Goal: Task Accomplishment & Management: Use online tool/utility

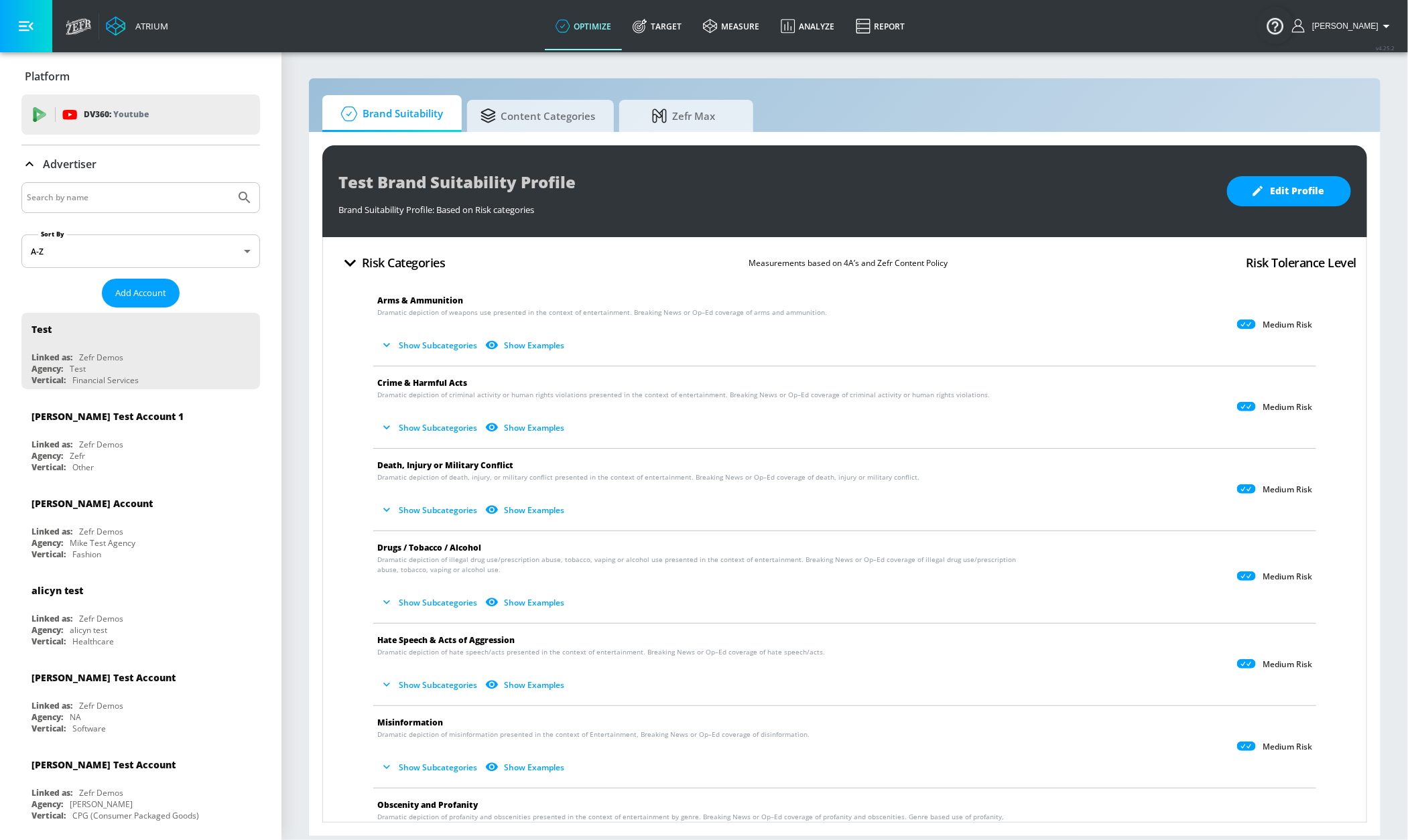
click at [110, 209] on div at bounding box center [141, 198] width 239 height 31
click at [105, 200] on input "Search by name" at bounding box center [128, 198] width 203 height 17
type input "sephora"
click at [143, 173] on div "Advertiser" at bounding box center [141, 164] width 239 height 38
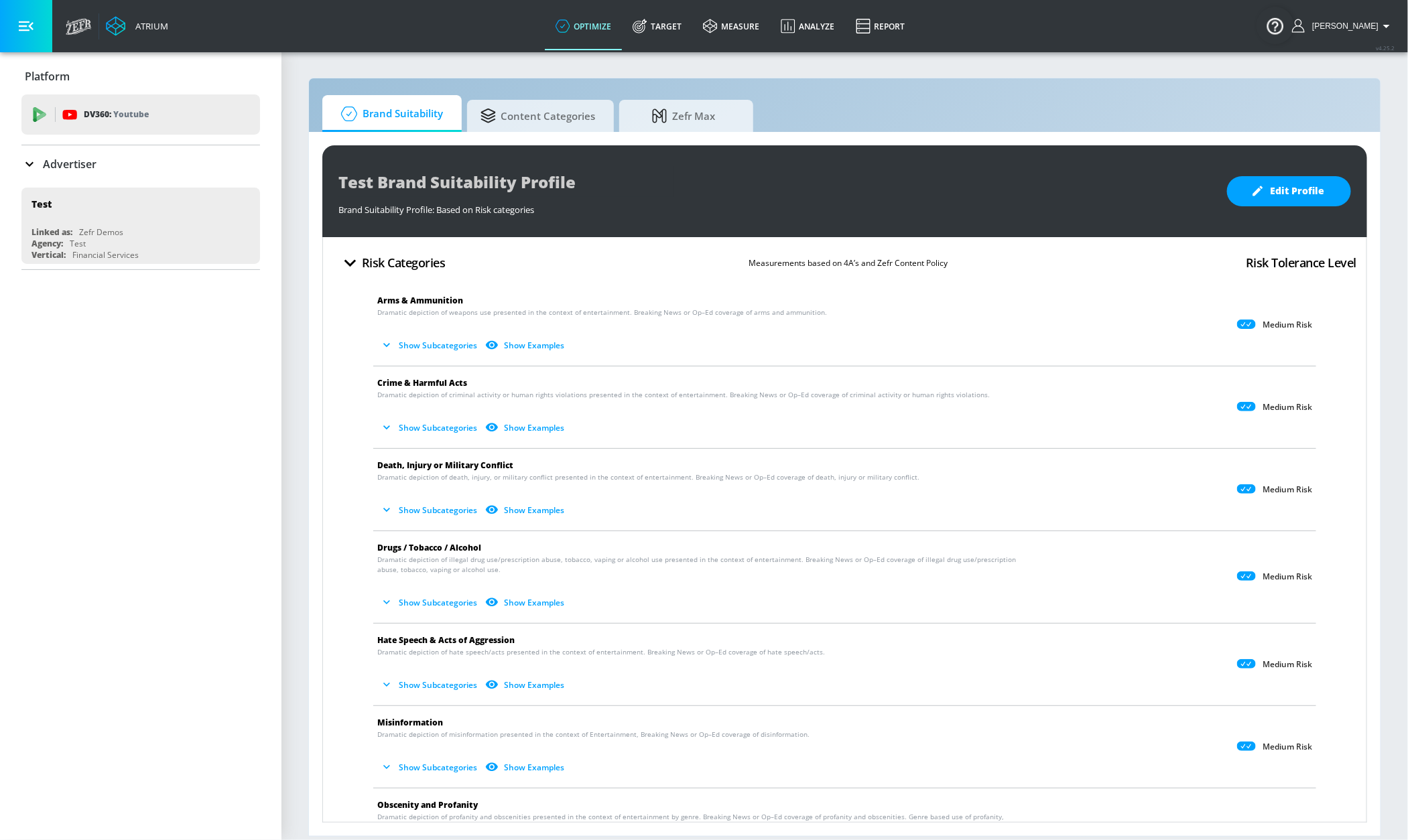
click at [132, 196] on input "sephora" at bounding box center [128, 198] width 203 height 17
click at [165, 157] on div "Advertiser" at bounding box center [141, 164] width 239 height 16
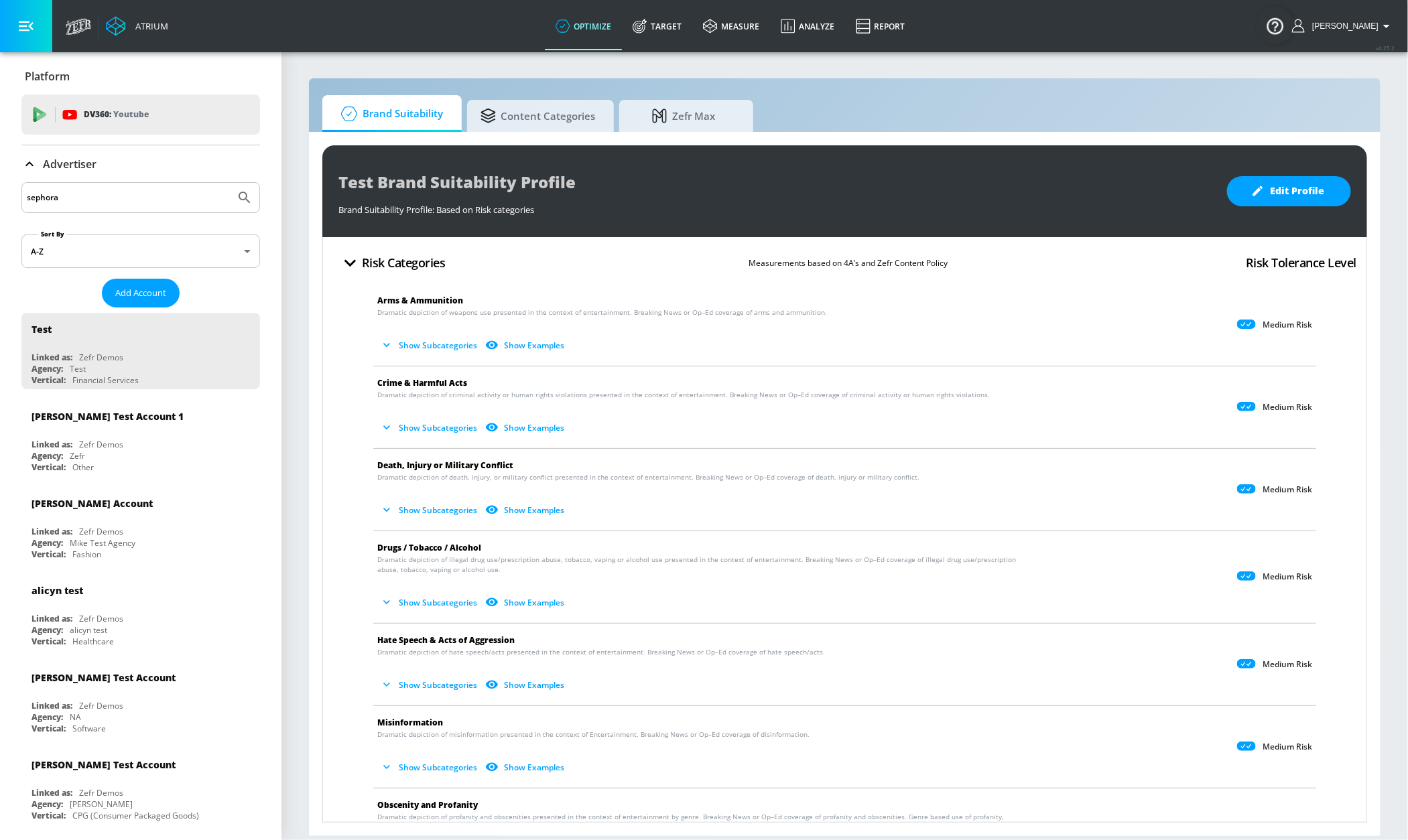
click at [160, 167] on div "Advertiser" at bounding box center [141, 164] width 239 height 16
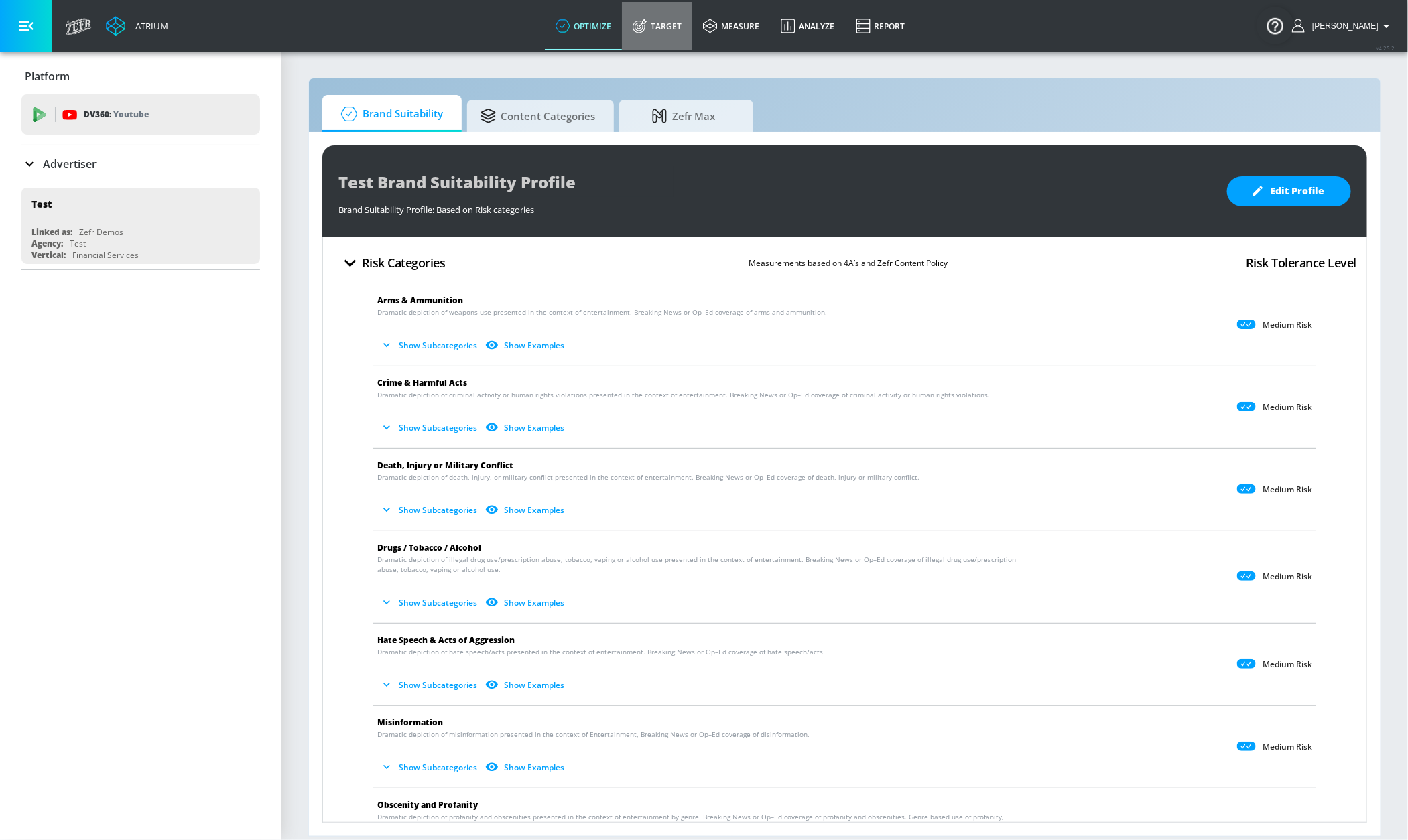
drag, startPoint x: 684, startPoint y: 21, endPoint x: 565, endPoint y: 83, distance: 134.2
click at [684, 21] on link "Target" at bounding box center [657, 26] width 71 height 48
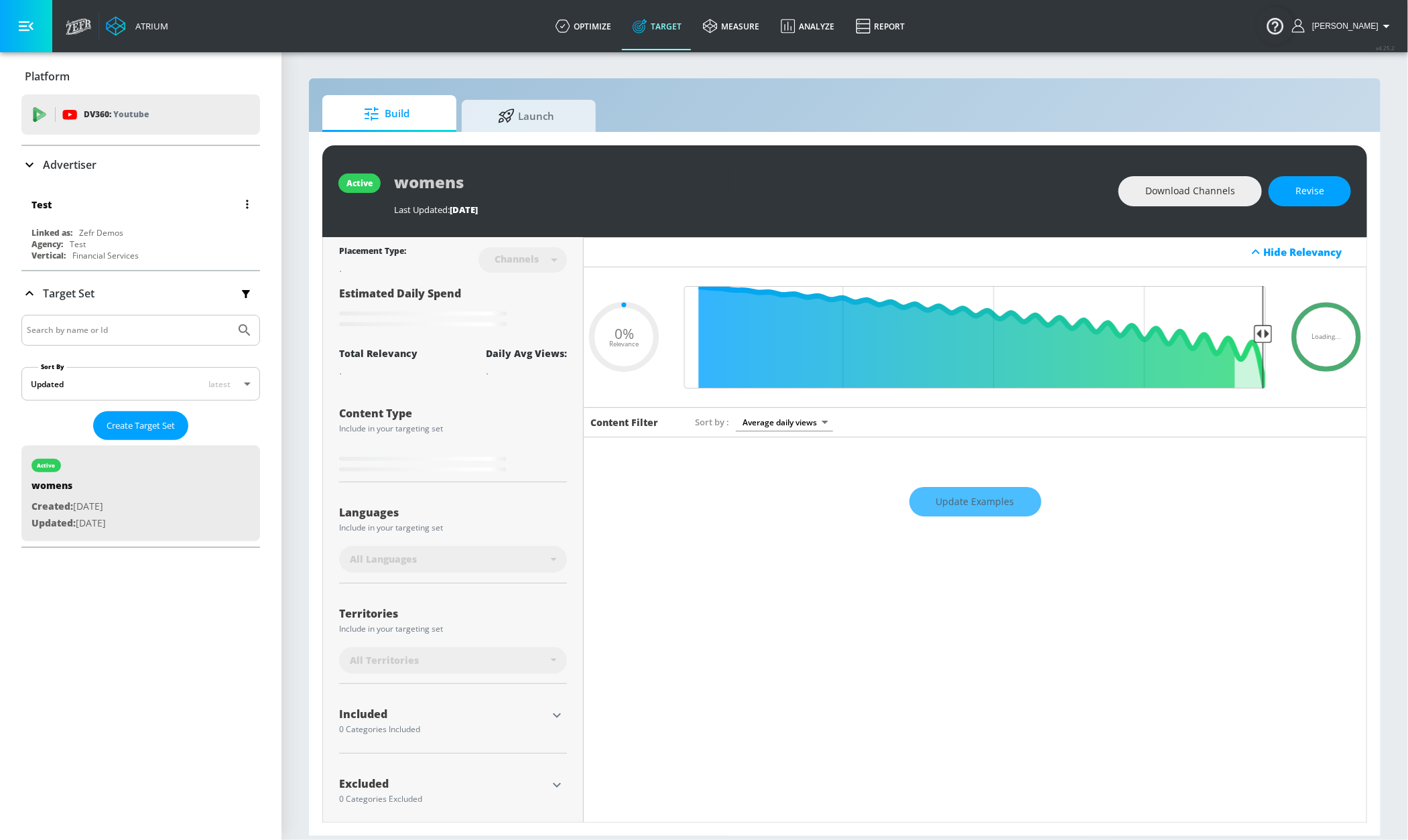
type input "0.6"
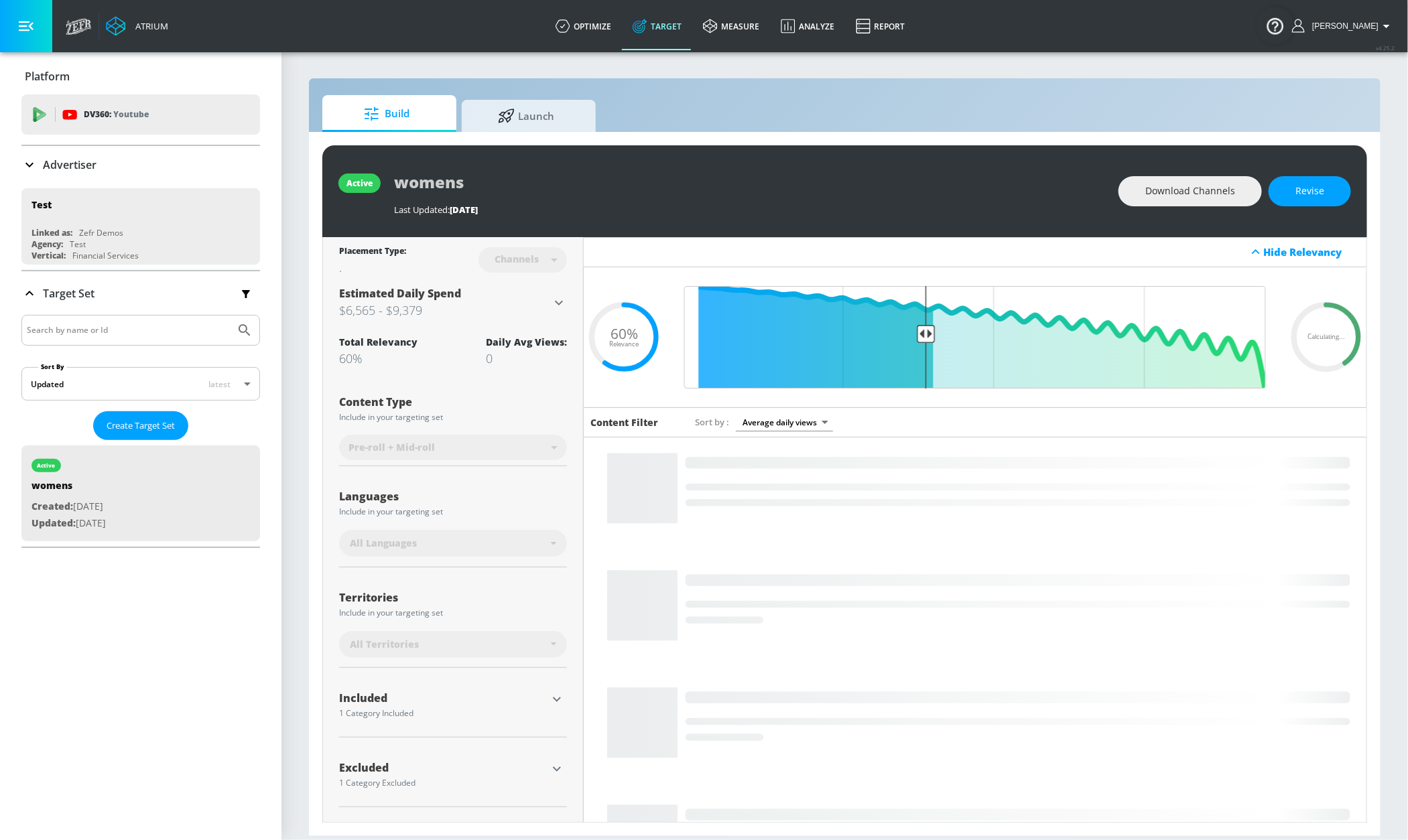
click at [162, 169] on div "Advertiser" at bounding box center [141, 165] width 239 height 16
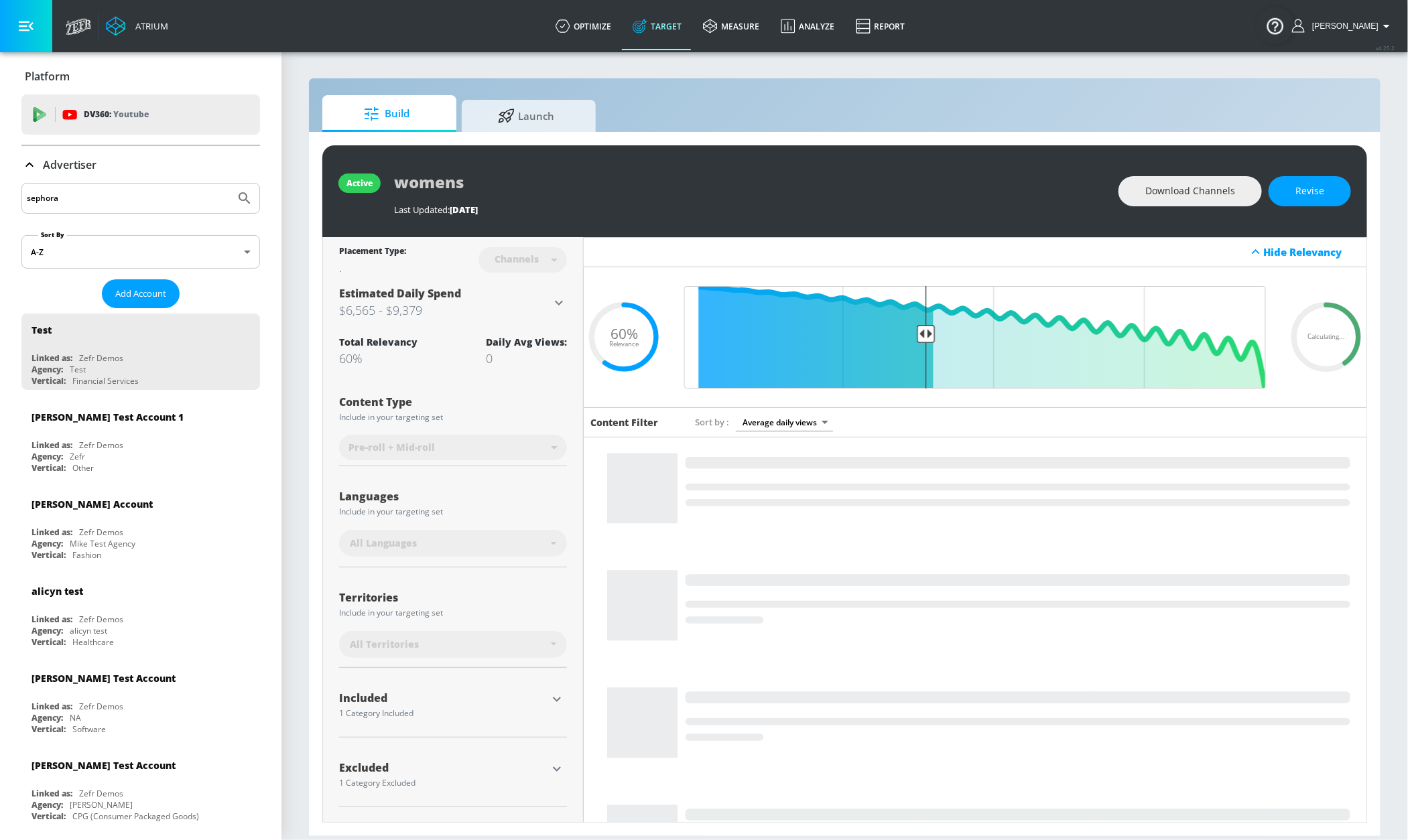
click at [148, 196] on input "sephora" at bounding box center [128, 198] width 203 height 17
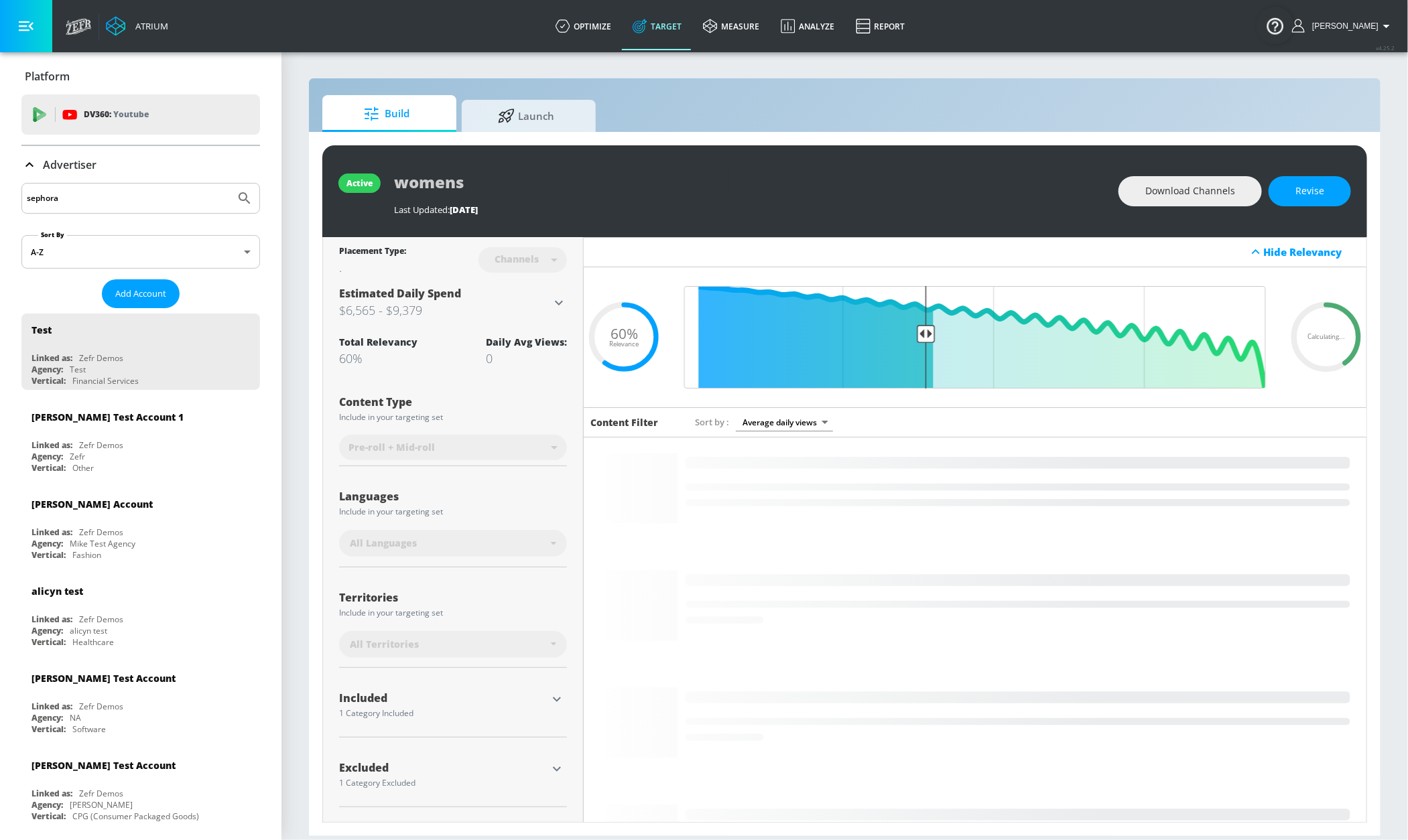
click at [230, 184] on button "Submit Search" at bounding box center [244, 199] width 29 height 29
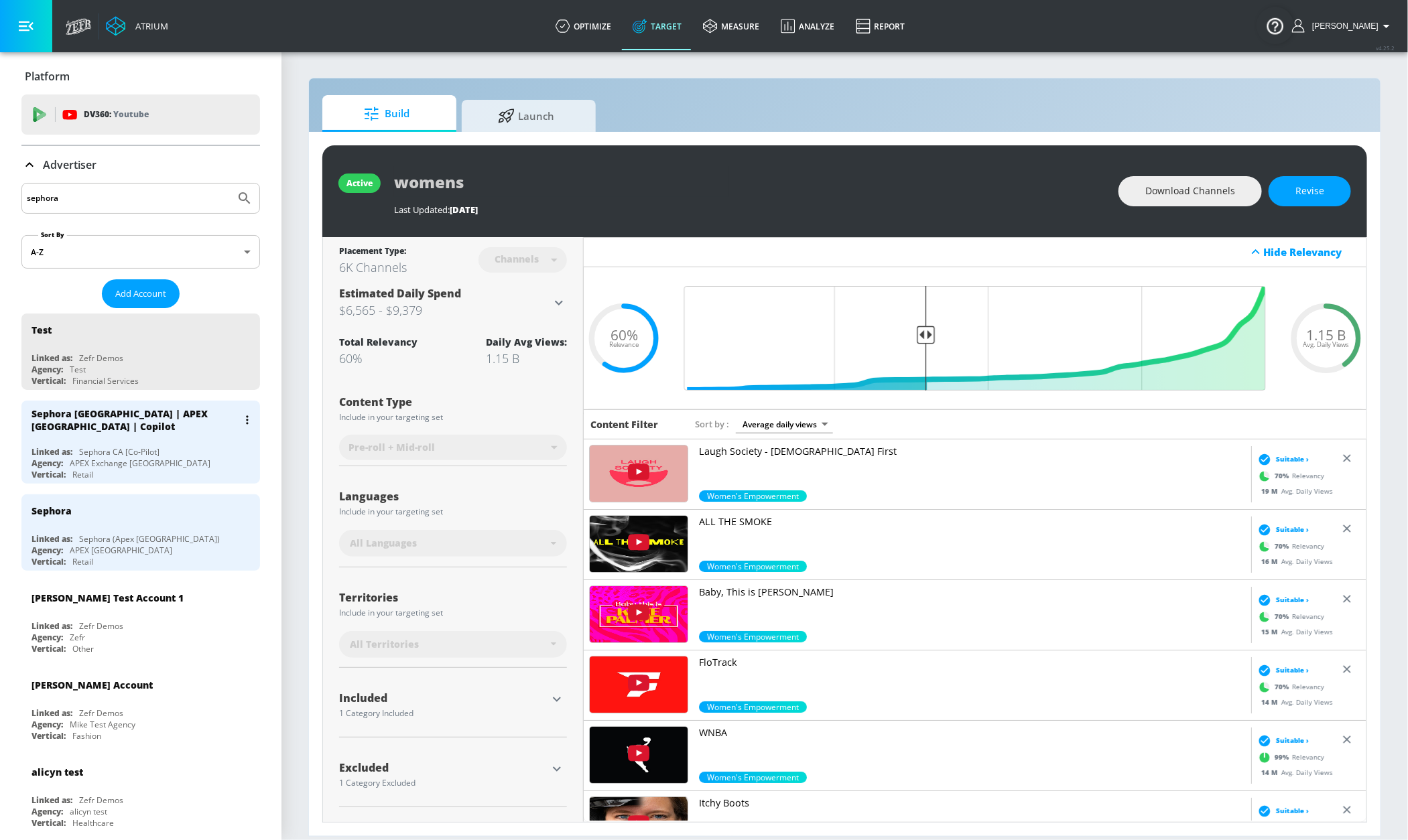
click at [209, 454] on div "Linked as: Sephora CA [Co-Pilot]" at bounding box center [143, 452] width 225 height 11
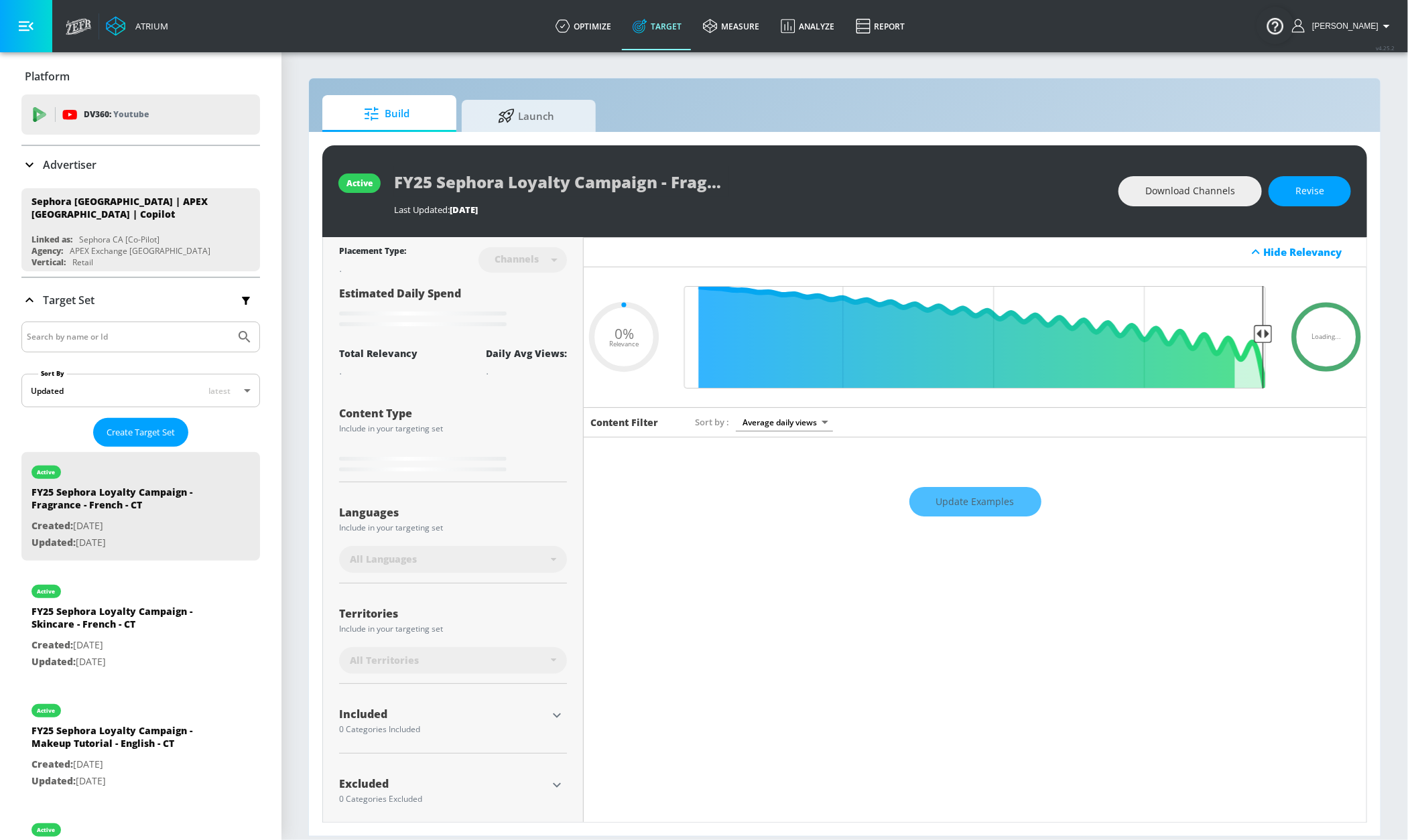
type input "0.76"
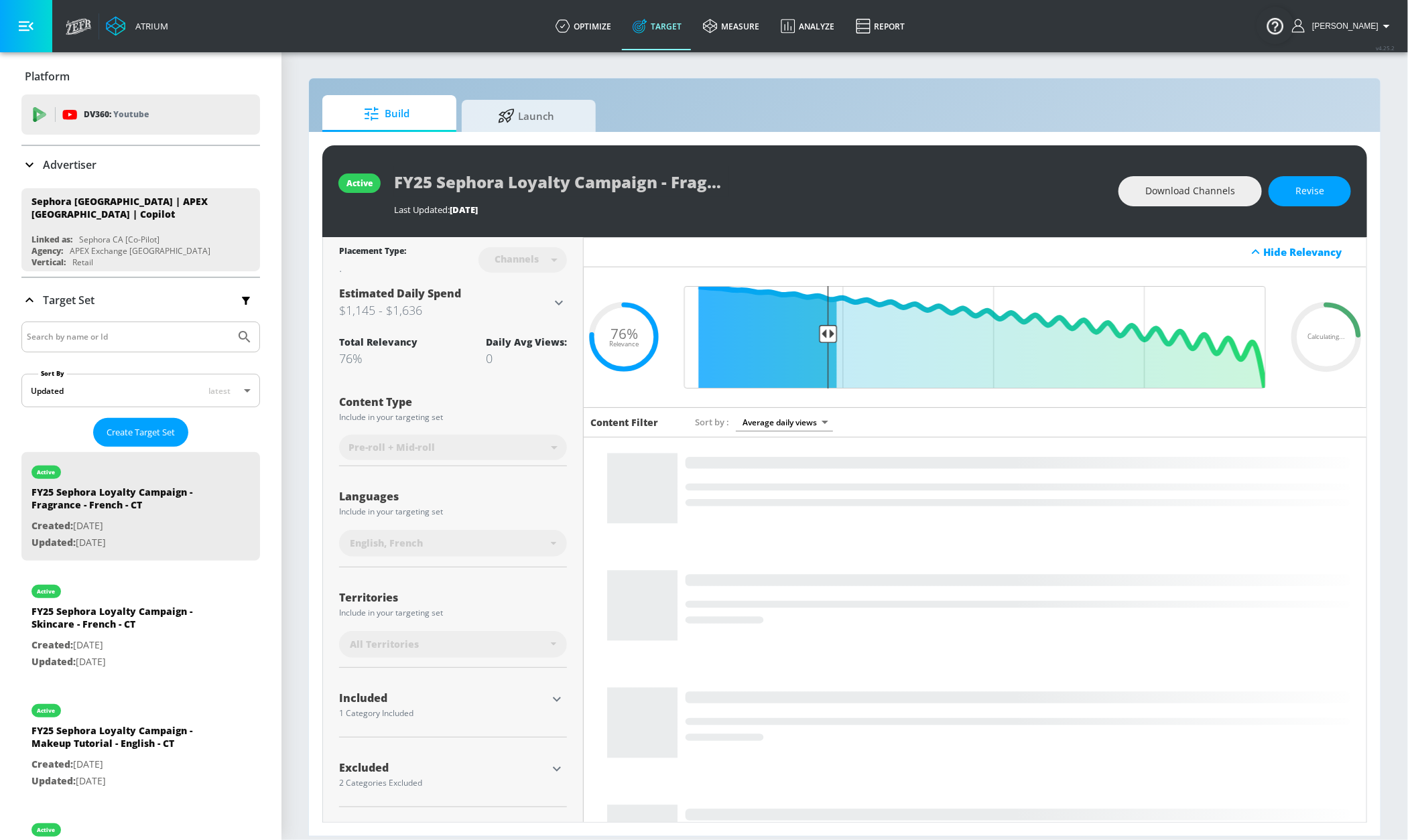
click at [143, 169] on div "Advertiser" at bounding box center [141, 165] width 239 height 16
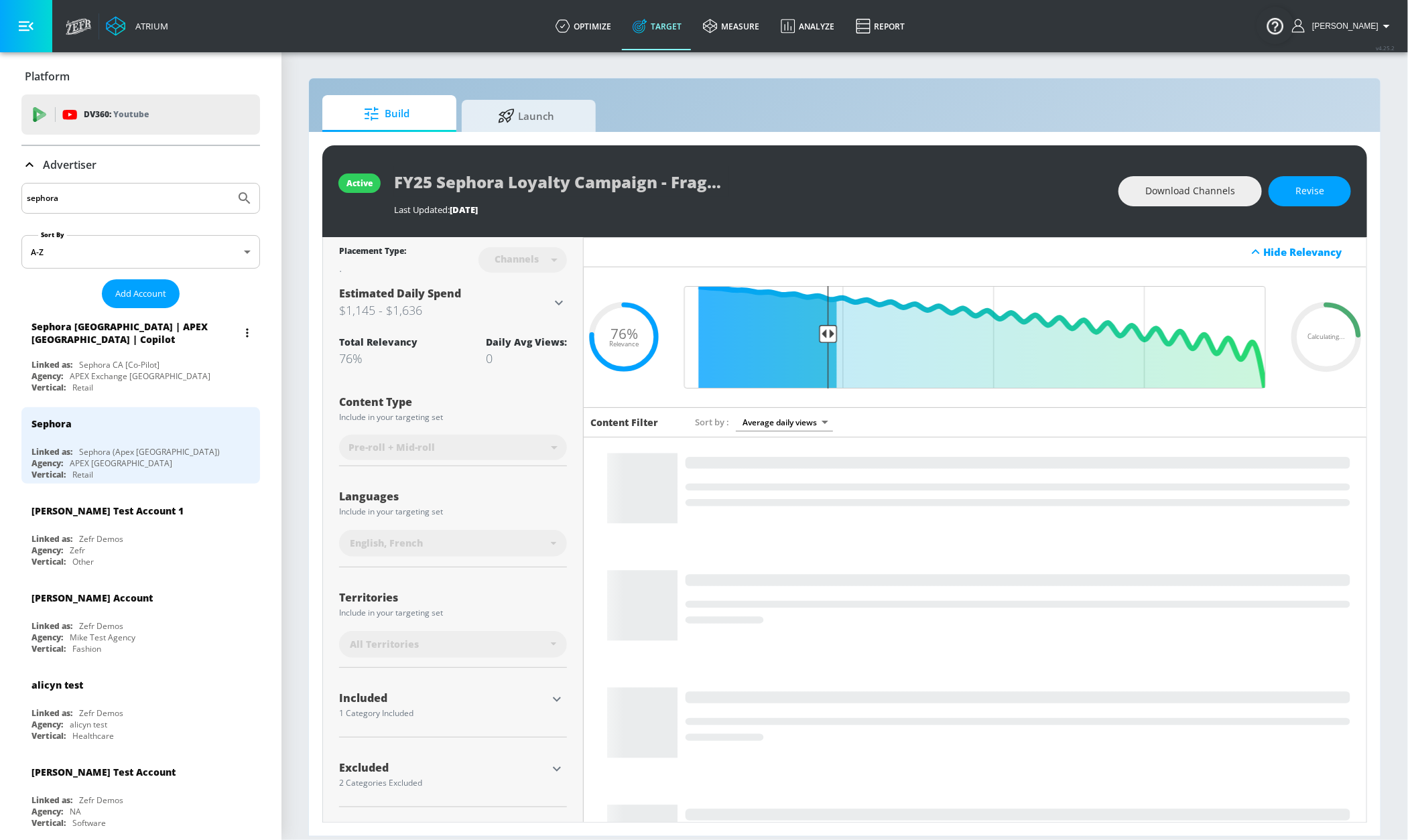
click at [187, 340] on div "Sephora [GEOGRAPHIC_DATA] | APEX [GEOGRAPHIC_DATA] | Copilot" at bounding box center [134, 333] width 207 height 26
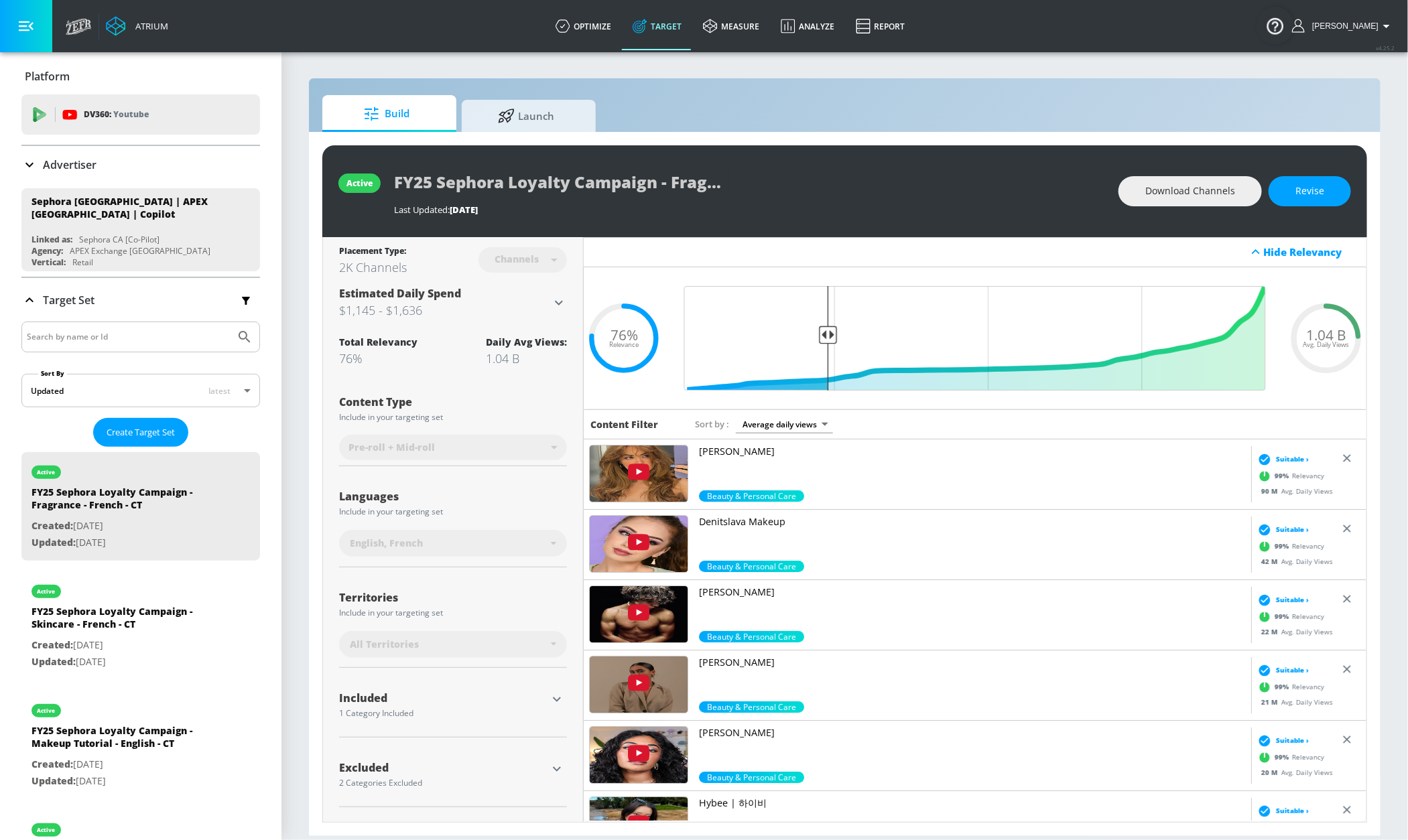
click at [51, 174] on div "Advertiser" at bounding box center [141, 165] width 239 height 38
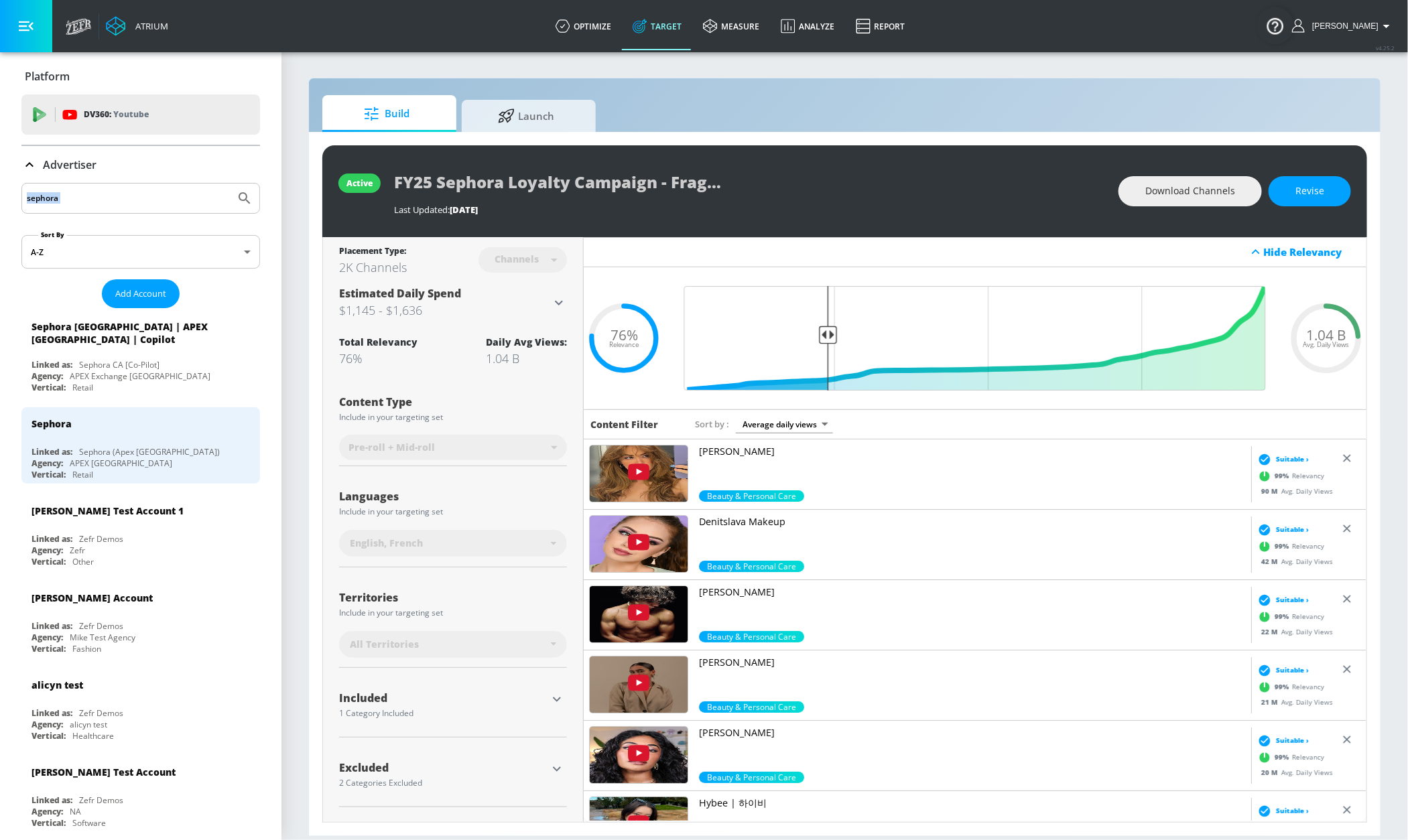
drag, startPoint x: 80, startPoint y: 187, endPoint x: -7, endPoint y: 179, distance: 87.4
click at [0, 179] on html "Atrium optimize Target measure Analyze Report optimize Target measure Analyze R…" at bounding box center [704, 420] width 1408 height 840
click at [105, 204] on input "sephora" at bounding box center [128, 198] width 203 height 17
drag, startPoint x: 35, startPoint y: 200, endPoint x: -7, endPoint y: 195, distance: 42.3
click at [0, 195] on html "Atrium optimize Target measure Analyze Report optimize Target measure Analyze R…" at bounding box center [704, 420] width 1408 height 840
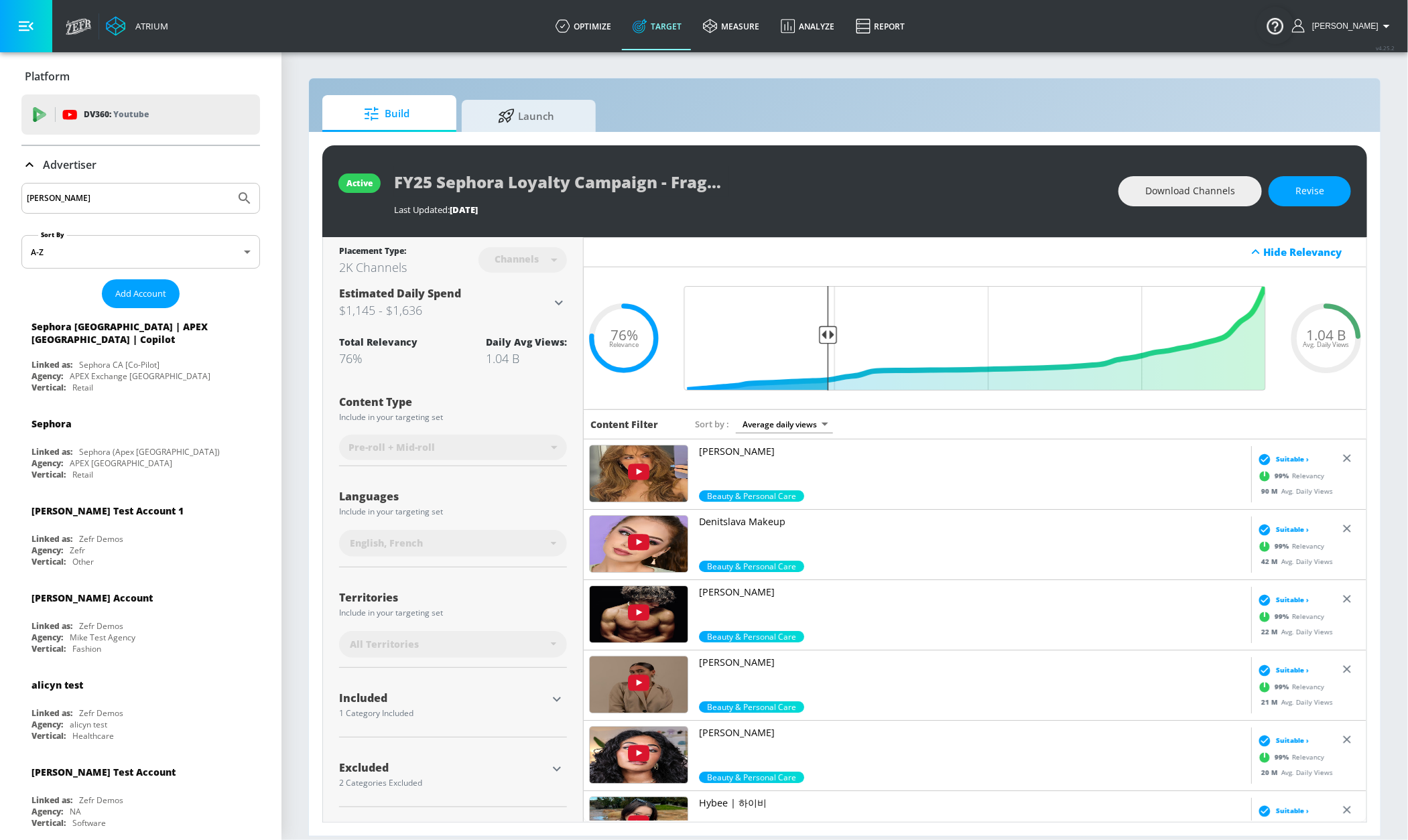
type input "[PERSON_NAME]"
click at [230, 184] on button "Submit Search" at bounding box center [244, 199] width 29 height 29
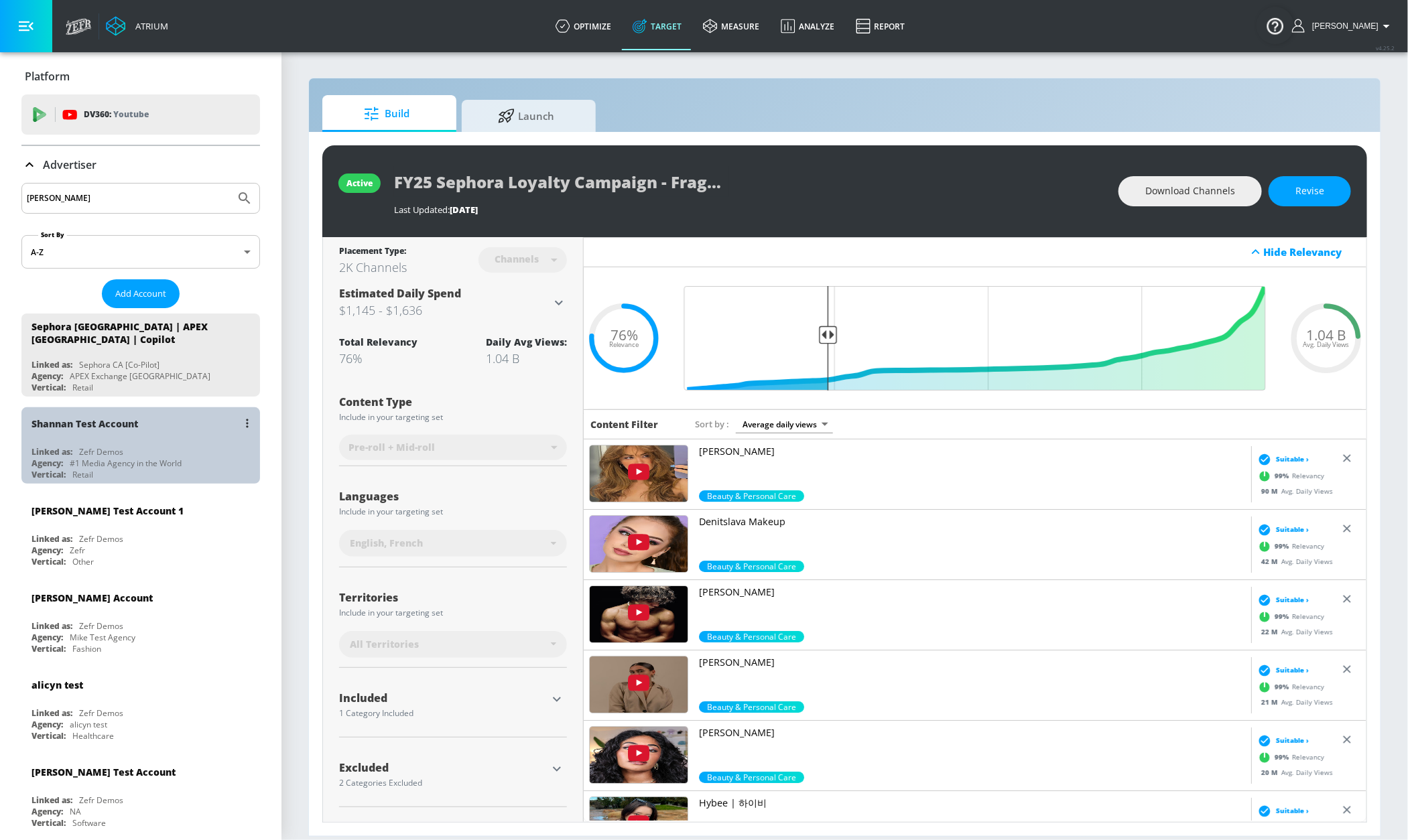
click at [199, 426] on div "Shannan Test Account" at bounding box center [143, 423] width 225 height 32
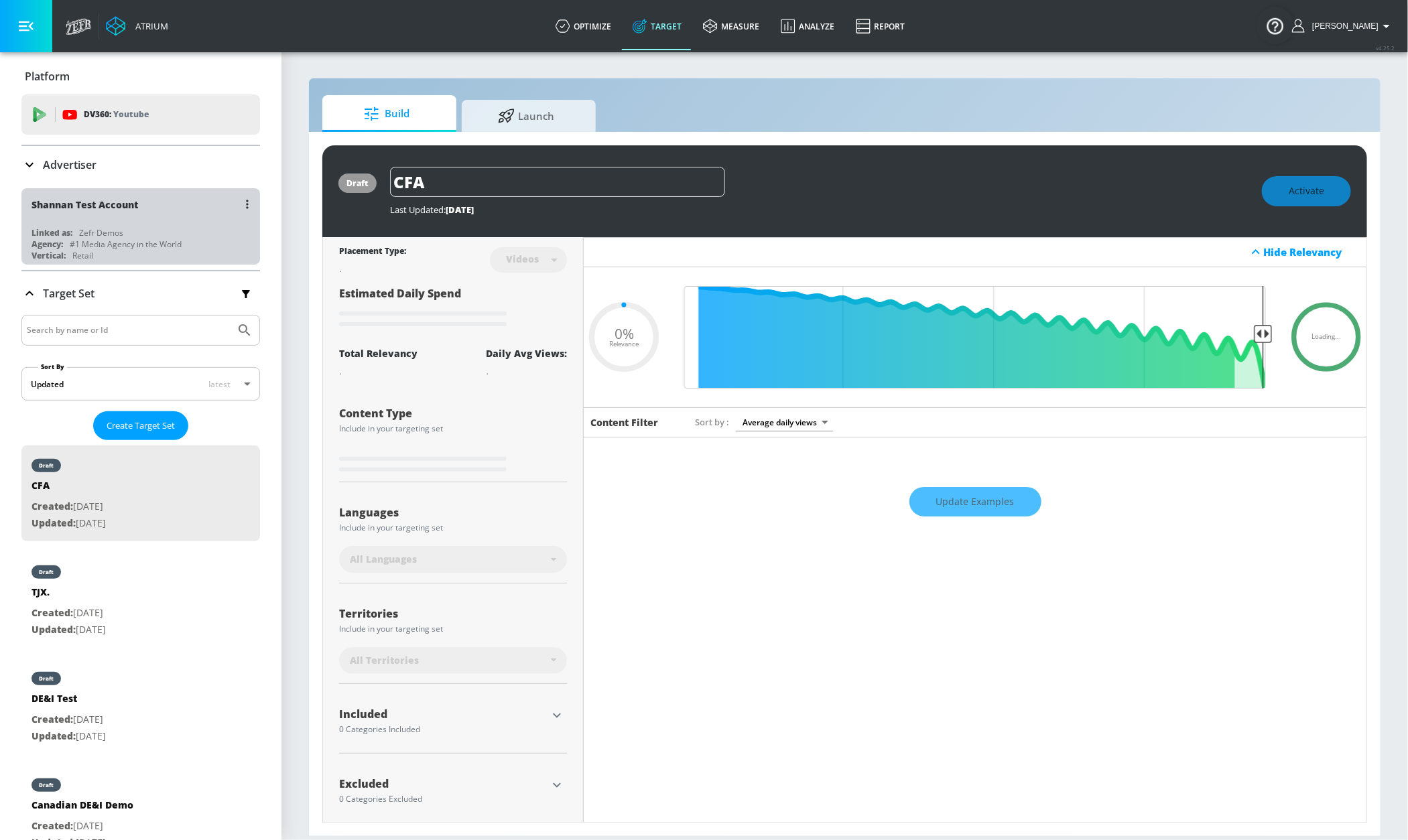
click at [185, 209] on div "Shannan Test Account" at bounding box center [143, 204] width 225 height 32
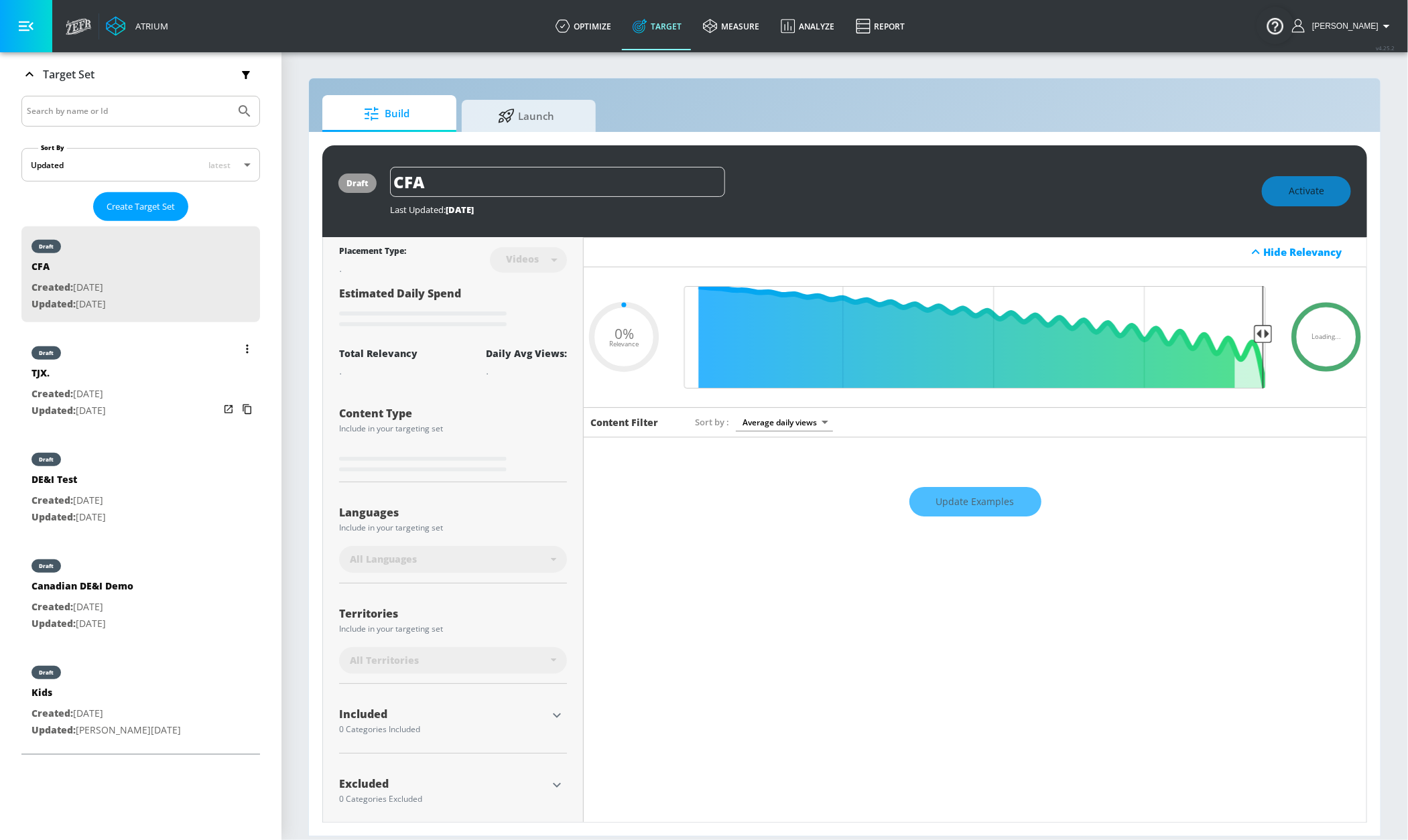
type input "0.1"
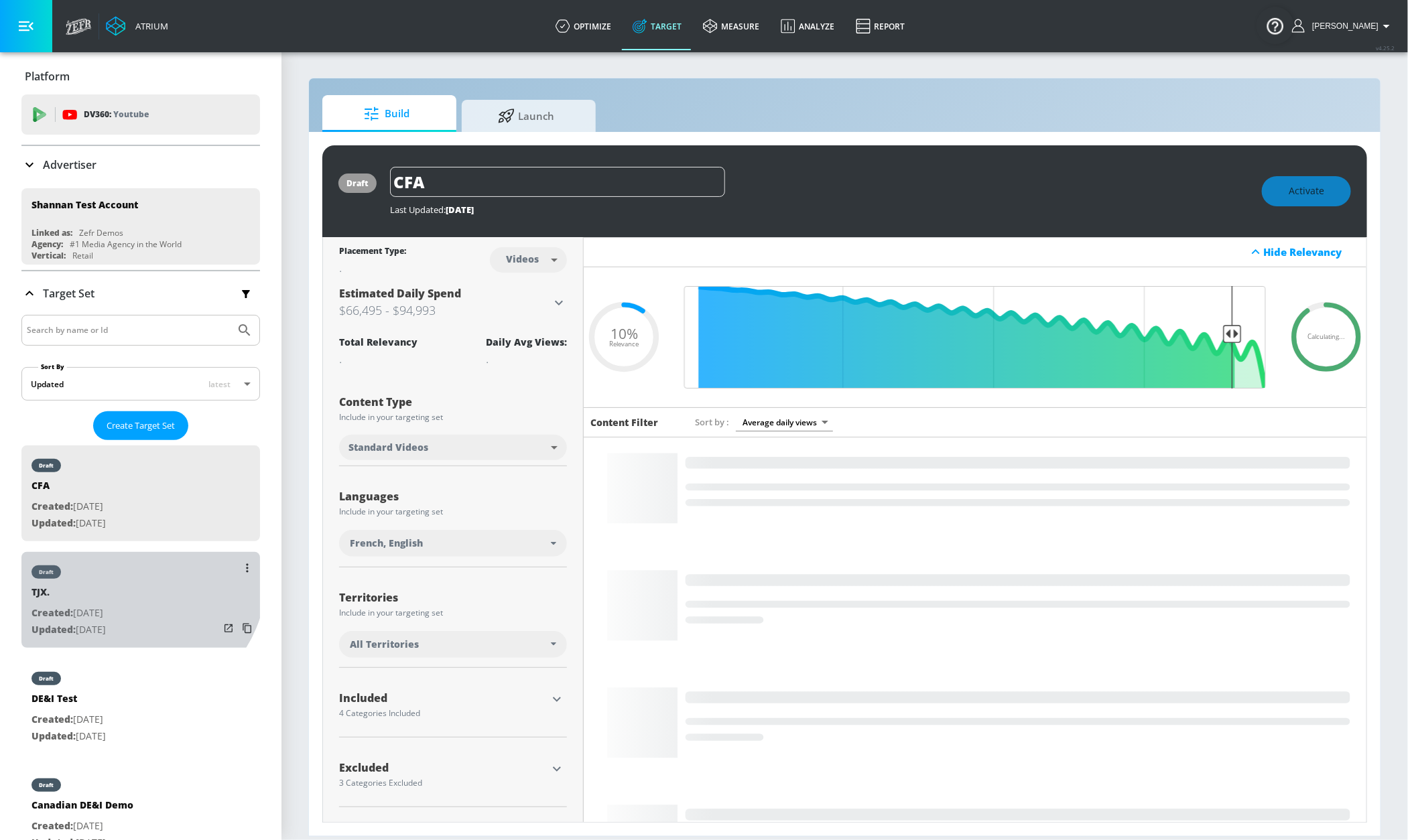
click at [106, 576] on div "draft" at bounding box center [68, 569] width 74 height 33
type input "TJX."
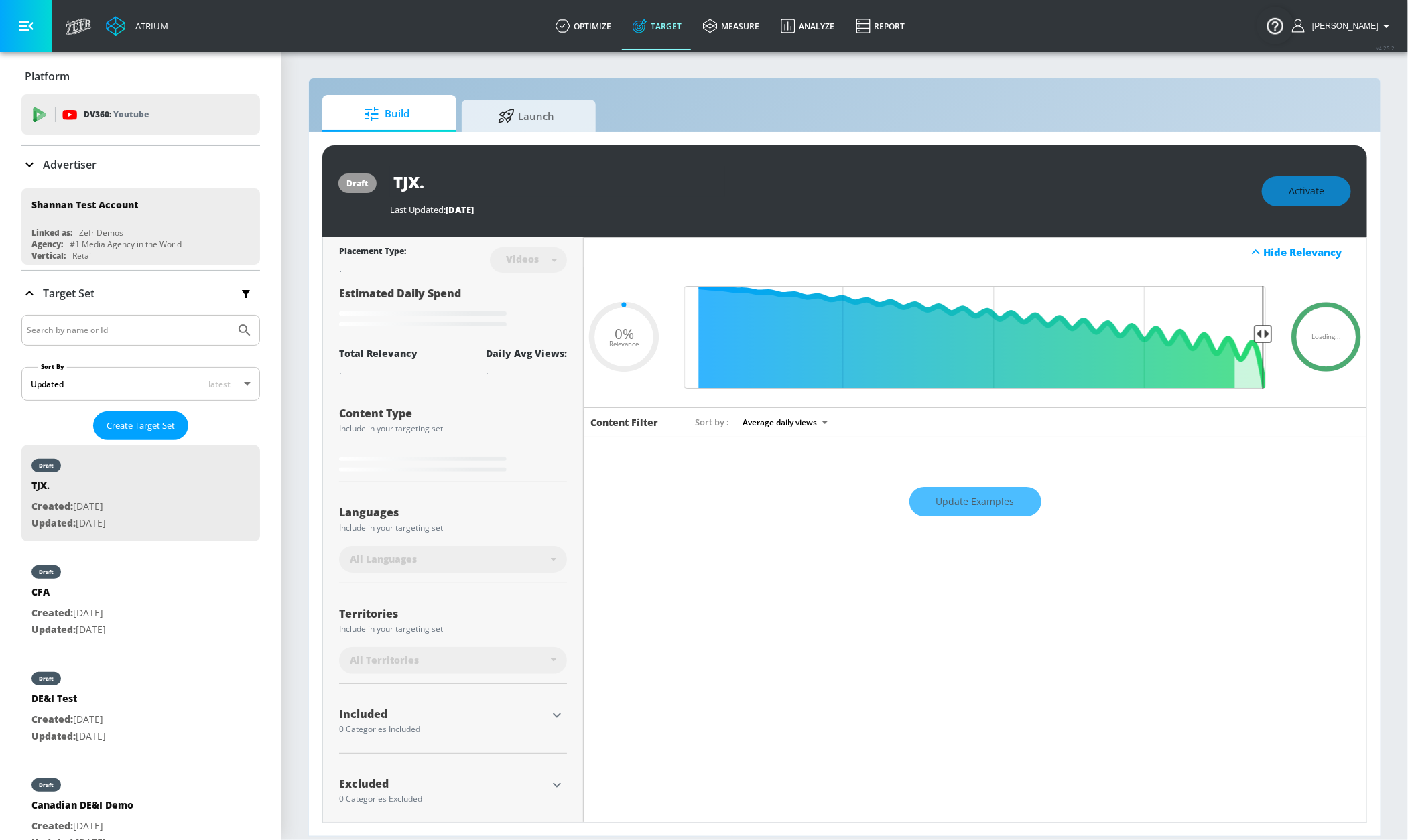
type input "0.62"
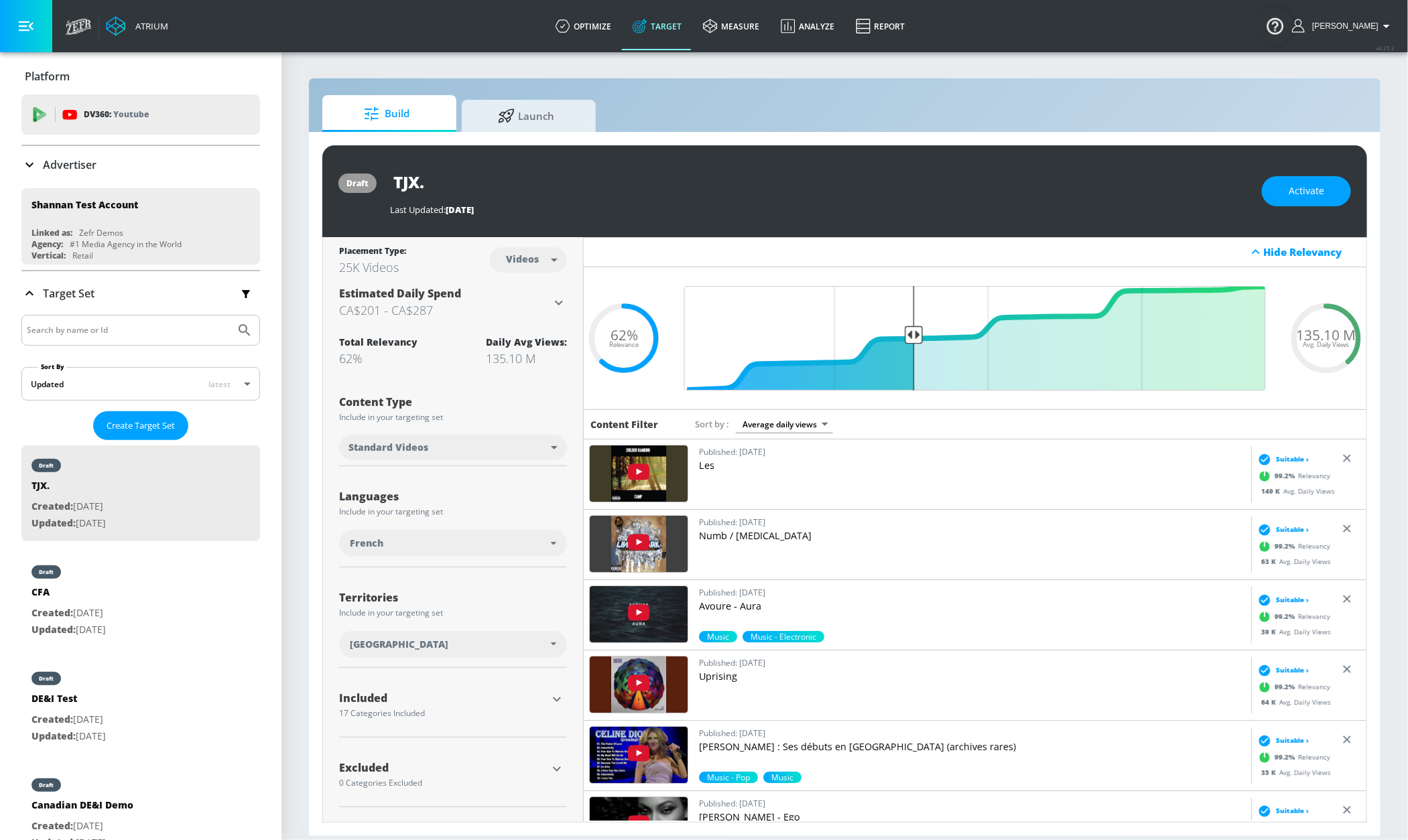
click at [485, 688] on div "Included 17 Categories Included included Categories Clear All Beauty & Personal…" at bounding box center [453, 708] width 228 height 59
click at [485, 713] on div "17 Categories Included" at bounding box center [443, 713] width 208 height 8
click at [560, 701] on icon "button" at bounding box center [556, 698] width 16 height 16
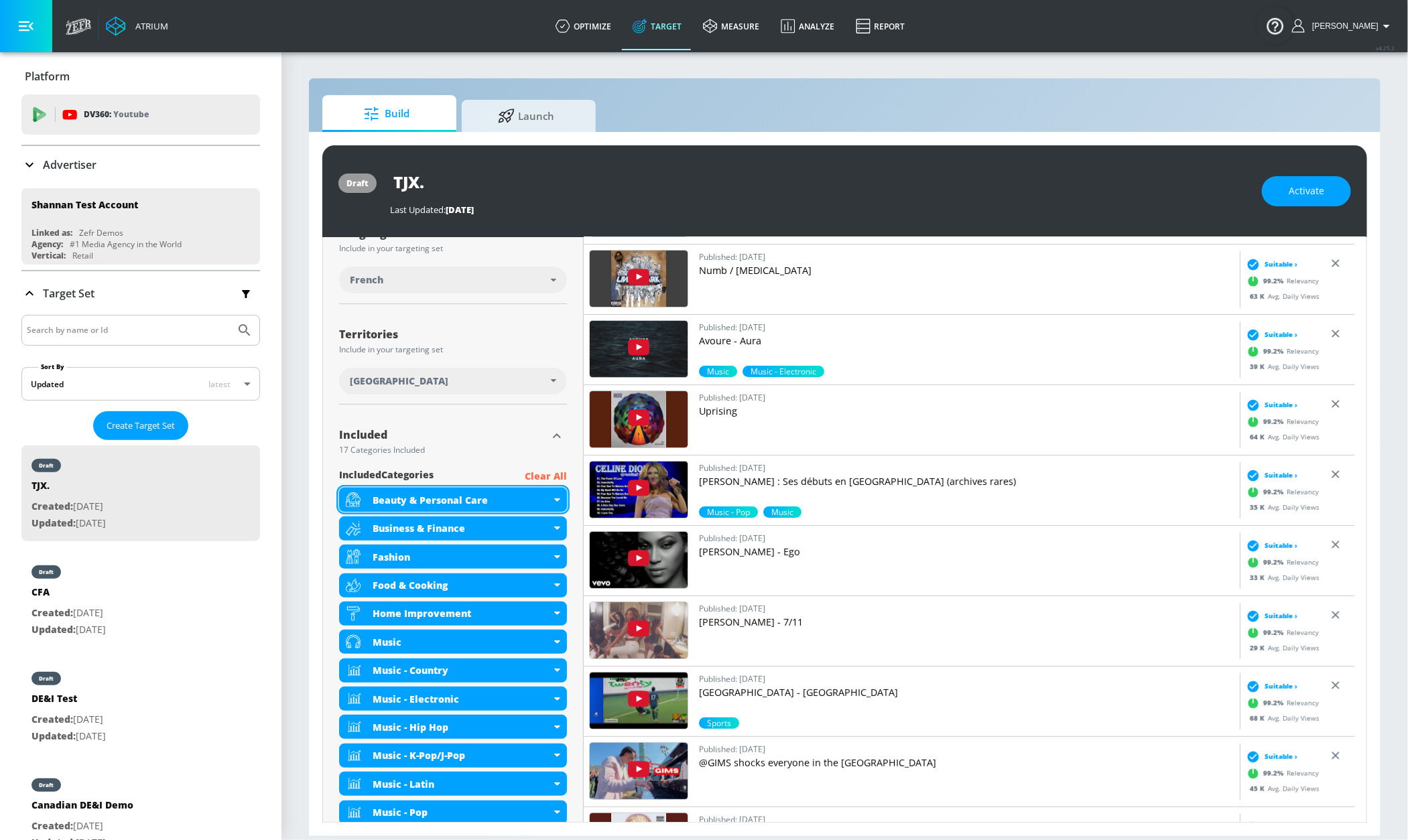
scroll to position [266, 0]
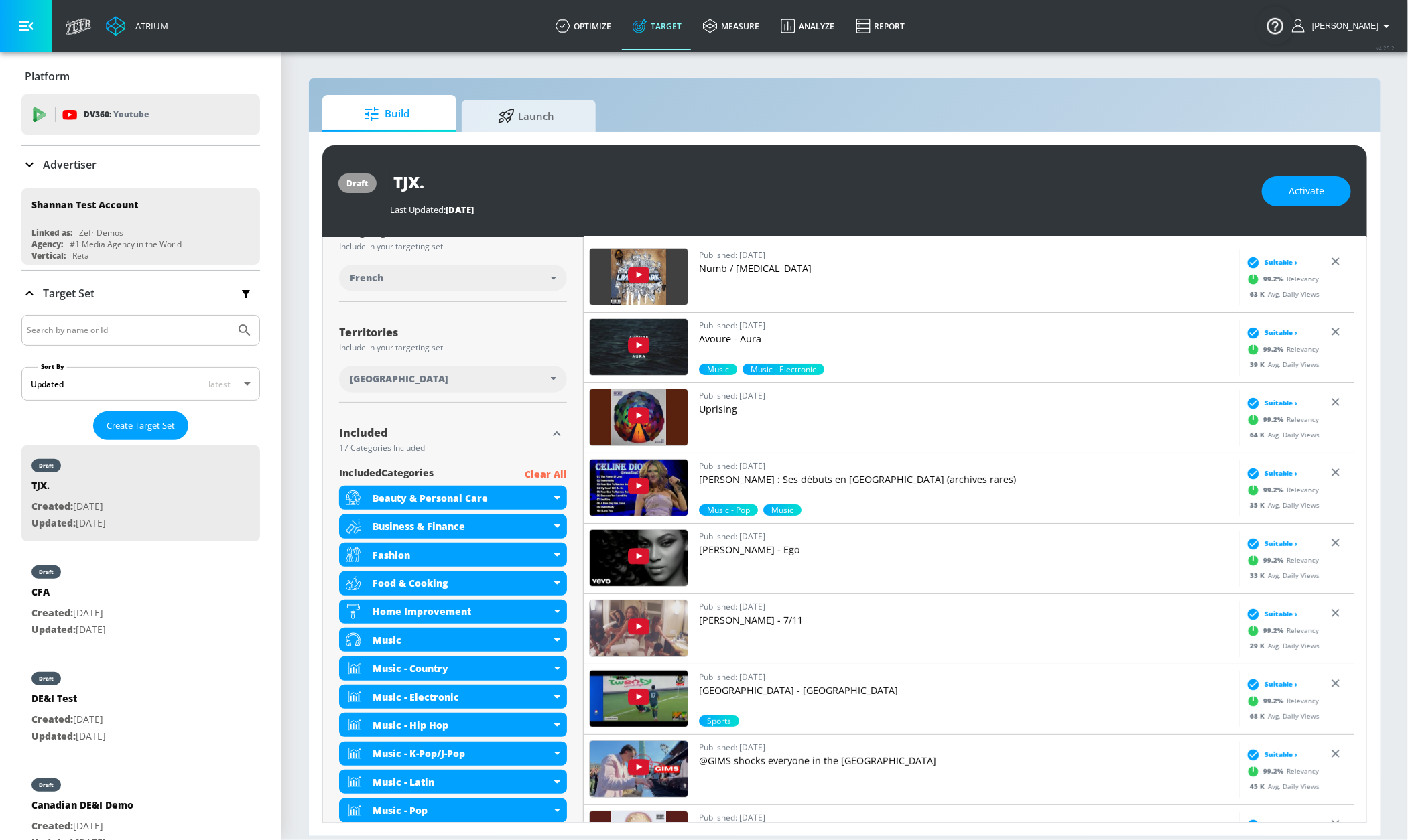
click at [549, 474] on p "Clear All" at bounding box center [546, 474] width 42 height 17
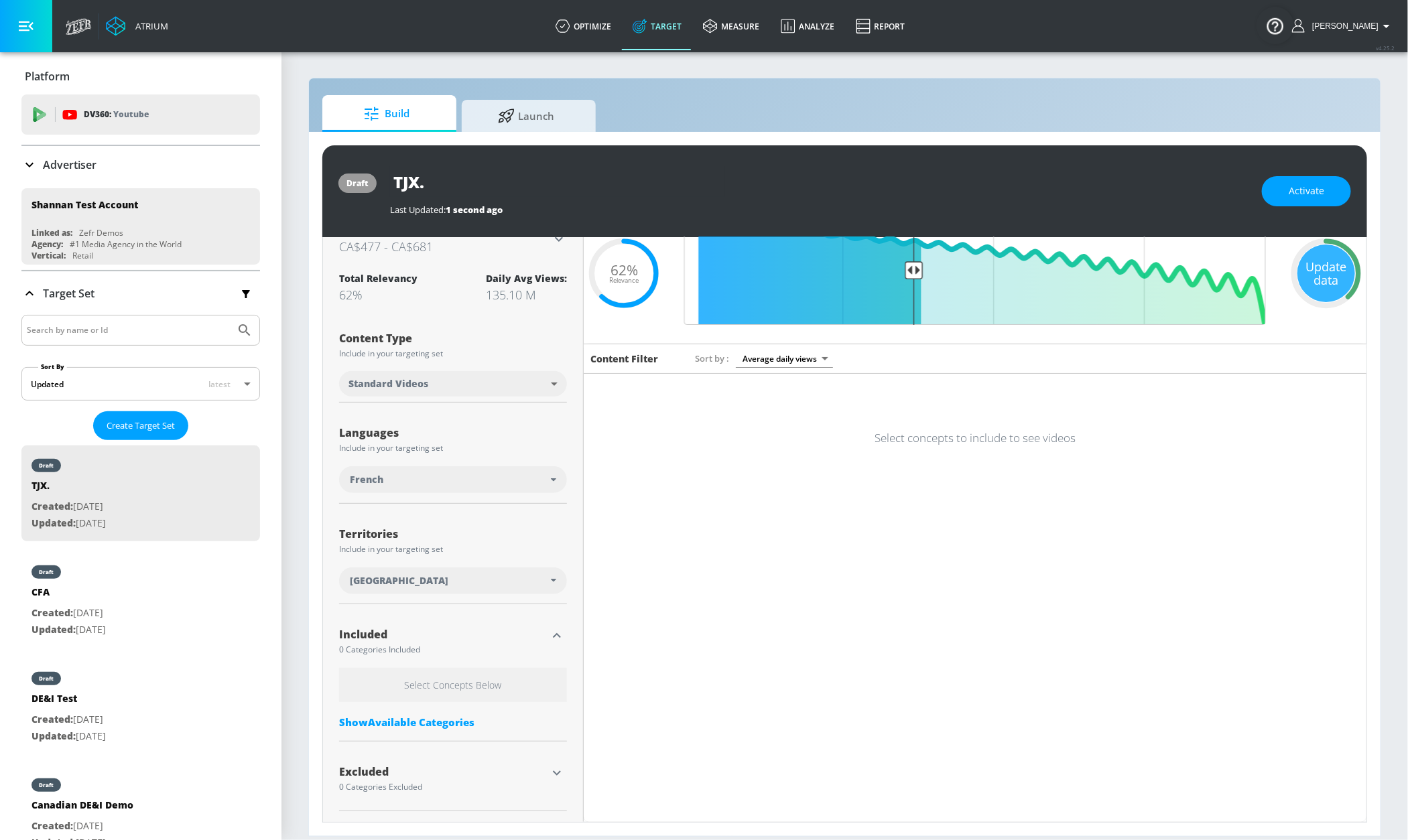
scroll to position [67, 0]
click at [432, 724] on div "Show Available Categories" at bounding box center [453, 722] width 228 height 14
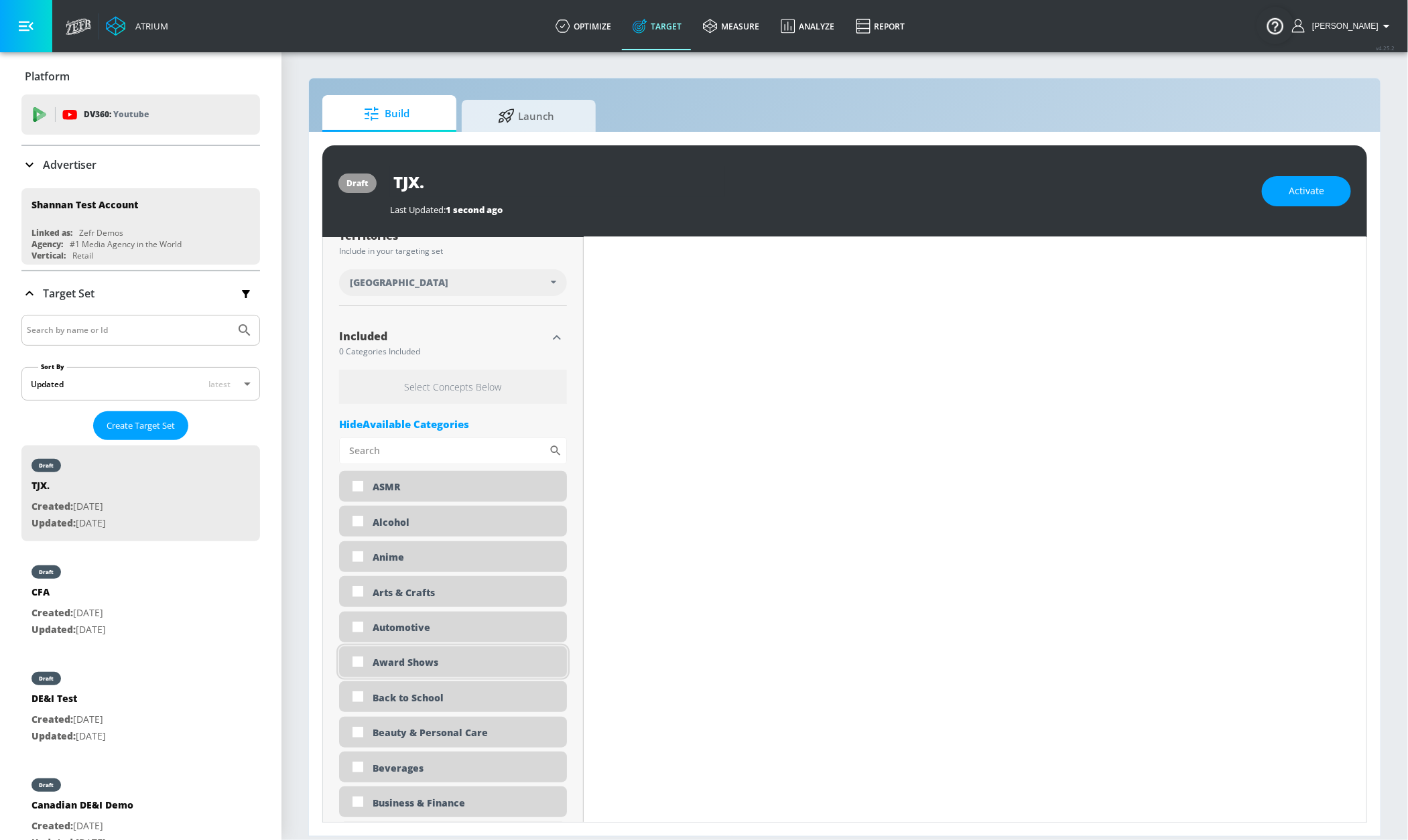
scroll to position [402, 0]
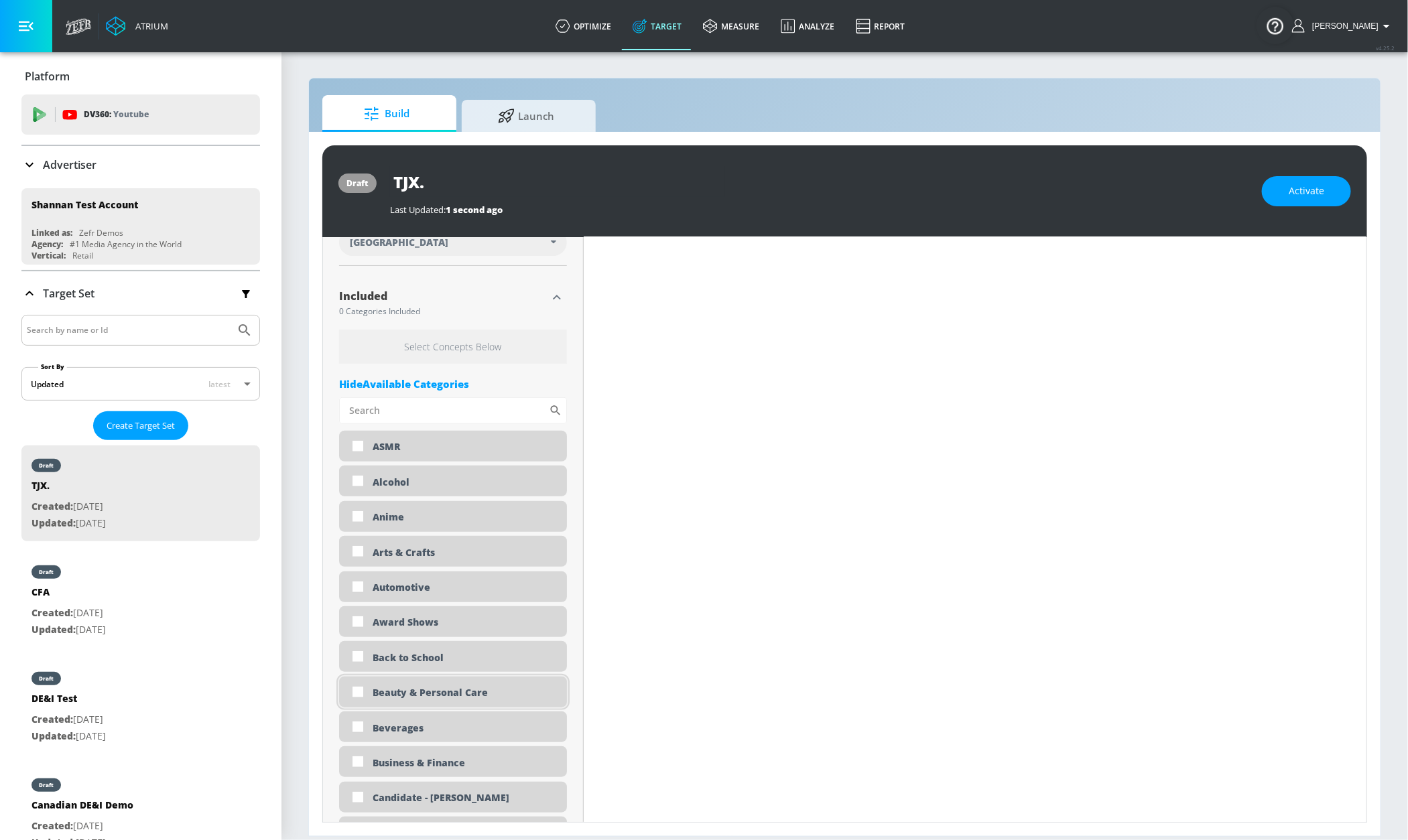
click at [426, 697] on div "Beauty & Personal Care" at bounding box center [464, 693] width 184 height 13
checkbox input "true"
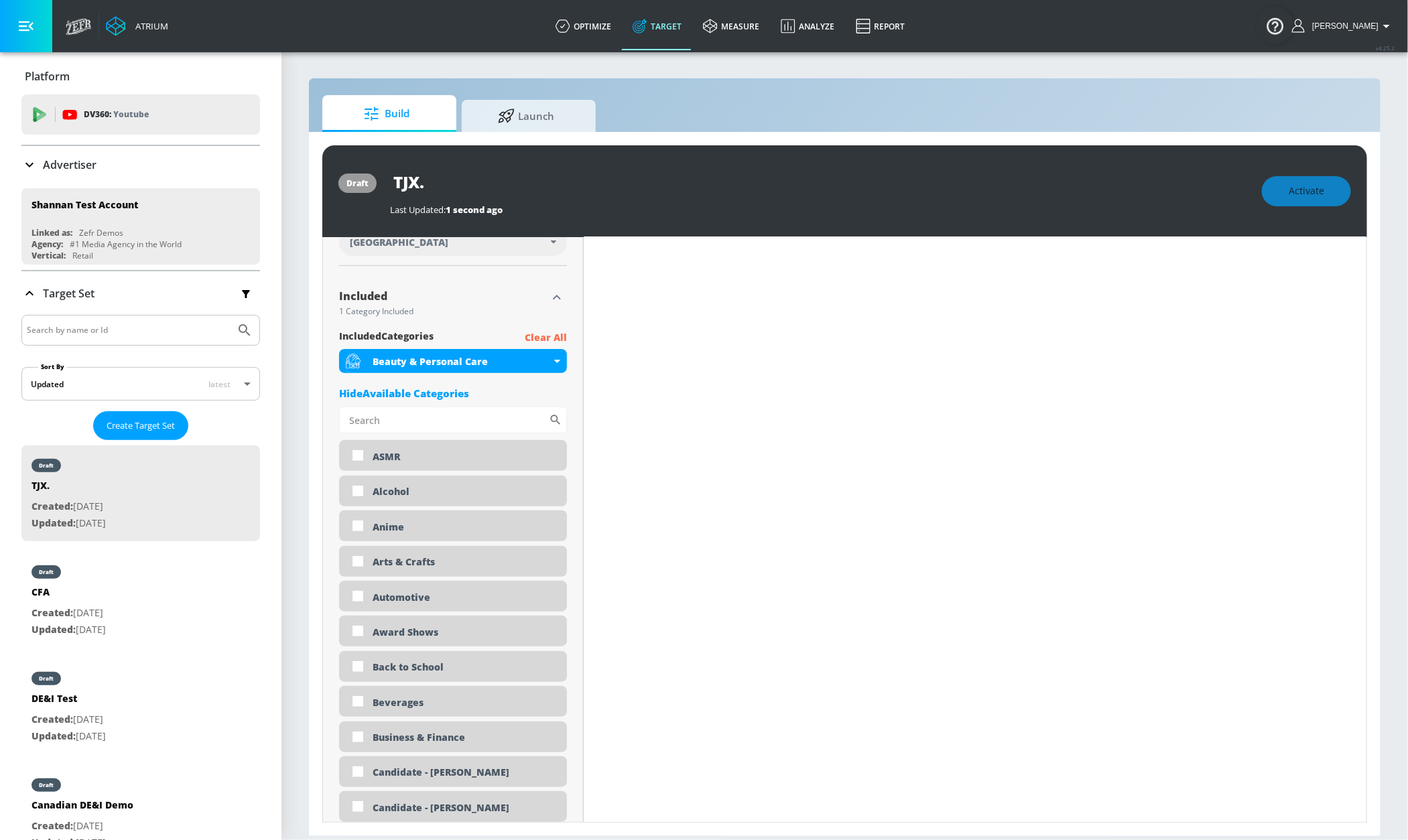
scroll to position [0, 0]
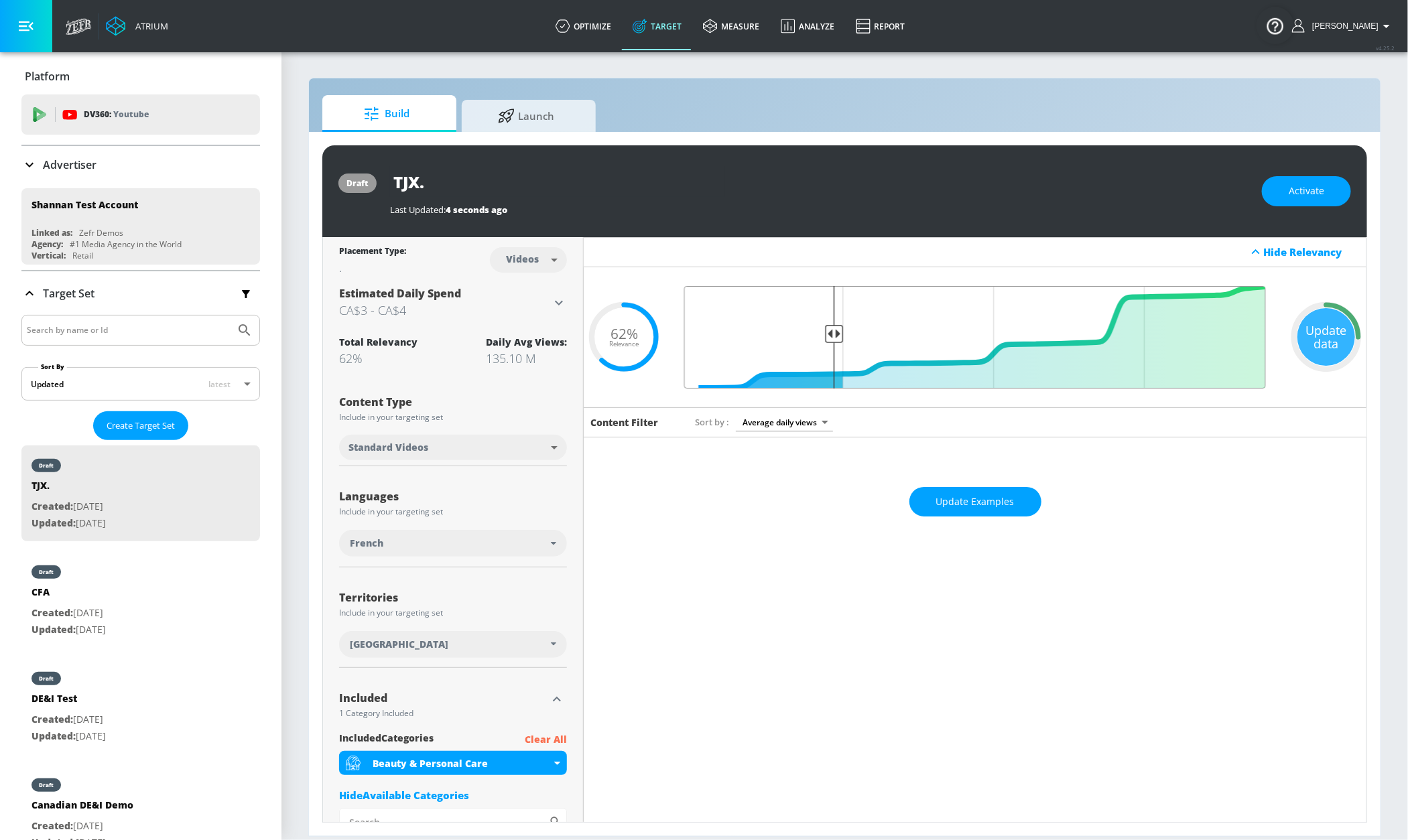
type input "0.75"
drag, startPoint x: 903, startPoint y: 334, endPoint x: 826, endPoint y: 335, distance: 77.0
click at [826, 335] on input "Final Threshold" at bounding box center [974, 337] width 595 height 103
click at [963, 501] on span "Update Examples" at bounding box center [974, 502] width 78 height 17
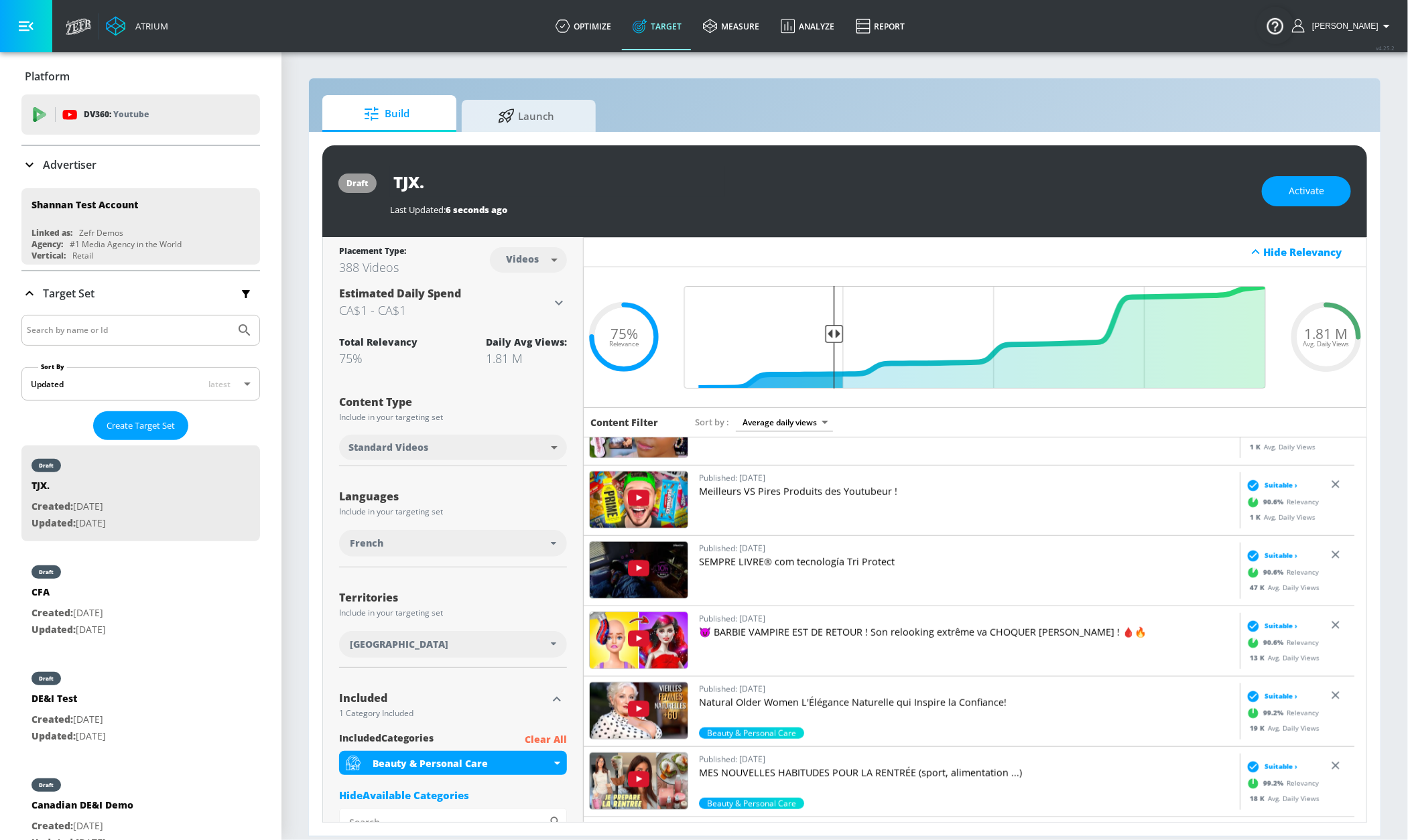
scroll to position [682, 0]
